Goal: Entertainment & Leisure: Consume media (video, audio)

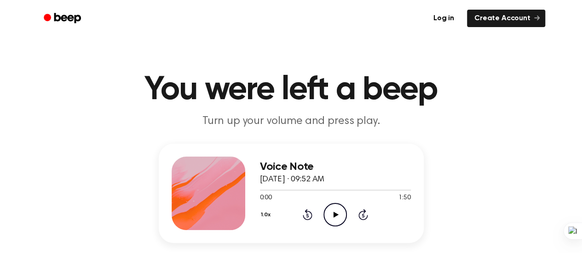
click at [336, 216] on icon "Play Audio" at bounding box center [334, 214] width 23 height 23
click at [336, 214] on icon at bounding box center [336, 215] width 5 height 6
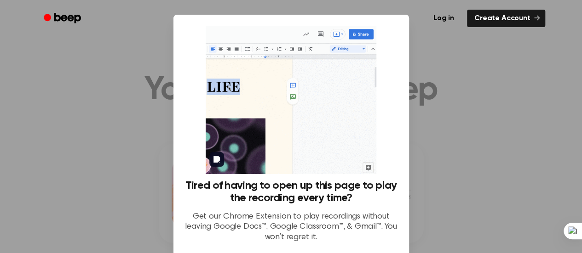
scroll to position [78, 0]
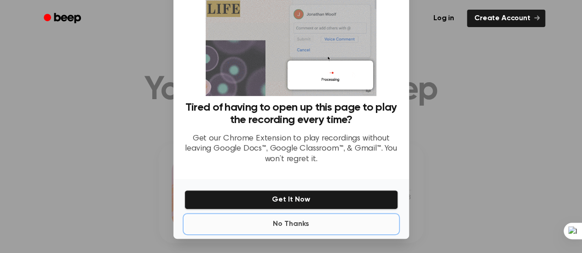
click at [278, 227] on button "No Thanks" at bounding box center [290, 224] width 213 height 18
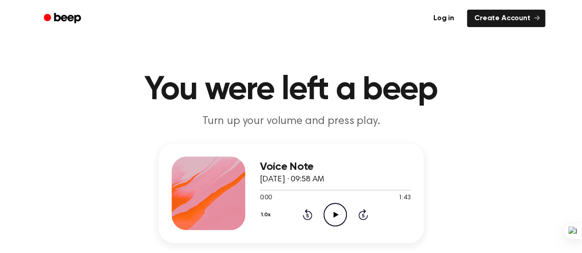
click at [336, 213] on icon "Play Audio" at bounding box center [334, 214] width 23 height 23
click at [339, 210] on icon "Play Audio" at bounding box center [334, 214] width 23 height 23
click at [336, 213] on icon "Play Audio" at bounding box center [334, 214] width 23 height 23
click at [336, 216] on icon "Play Audio" at bounding box center [334, 214] width 23 height 23
